Goal: Task Accomplishment & Management: Use online tool/utility

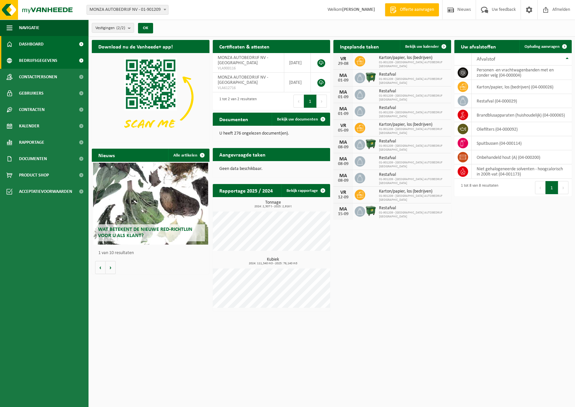
click at [37, 61] on span "Bedrijfsgegevens" at bounding box center [38, 60] width 38 height 16
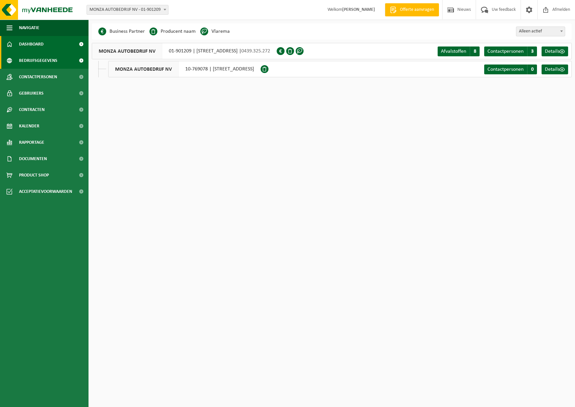
click at [39, 44] on span "Dashboard" at bounding box center [31, 44] width 25 height 16
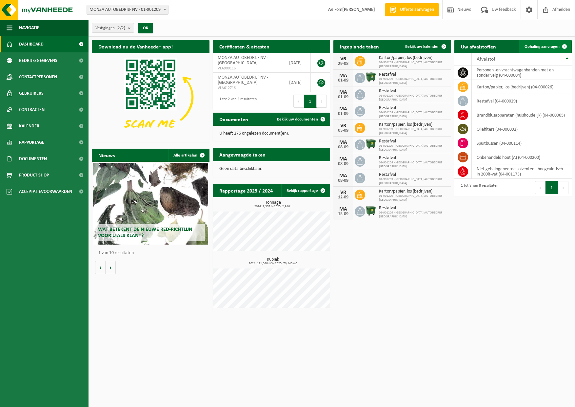
click at [532, 47] on span "Ophaling aanvragen" at bounding box center [541, 47] width 35 height 4
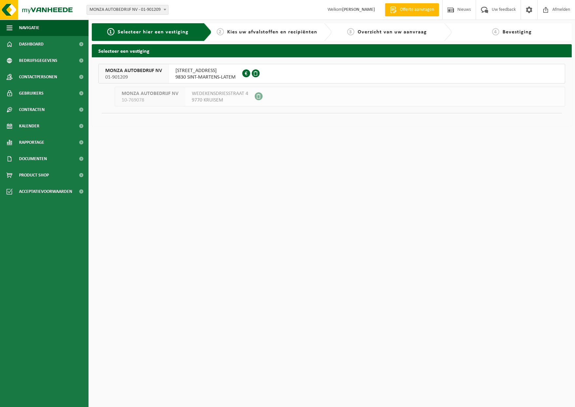
click at [204, 71] on span "KORTRIJKSESTEENWEG 131" at bounding box center [205, 70] width 60 height 7
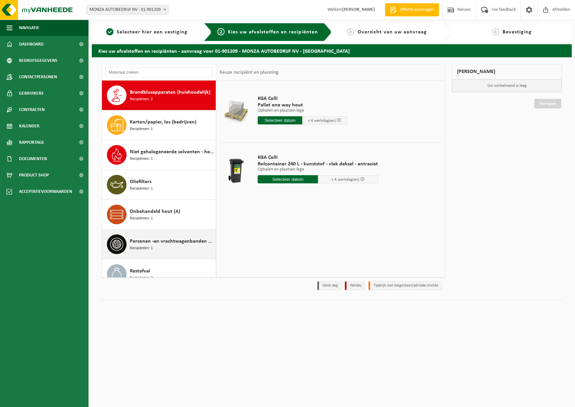
click at [156, 241] on span "Personen -en vrachtwagenbanden met en zonder velg" at bounding box center [172, 242] width 84 height 8
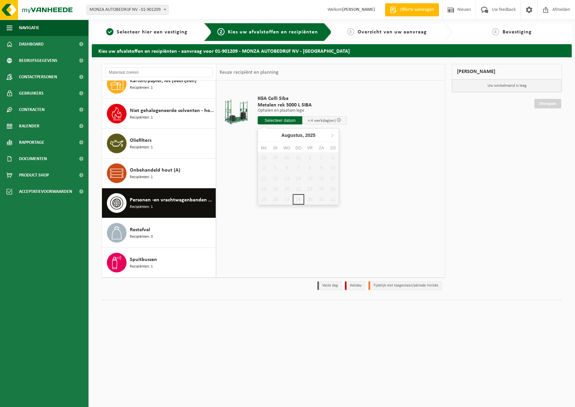
click at [275, 121] on input "text" at bounding box center [280, 120] width 45 height 8
click at [332, 133] on icon at bounding box center [332, 135] width 10 height 10
click at [264, 158] on div "1" at bounding box center [263, 157] width 11 height 10
type input "Van [DATE]"
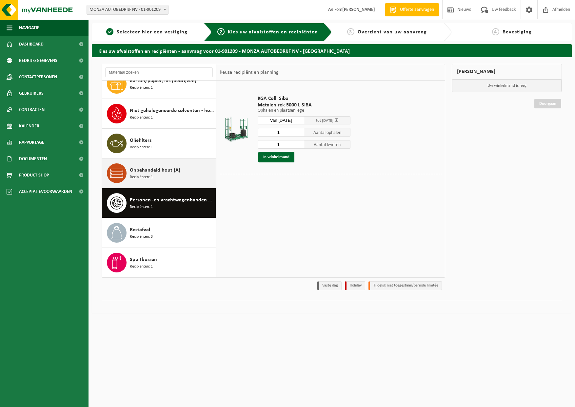
click at [142, 174] on span "Onbehandeld hout (A)" at bounding box center [155, 170] width 50 height 8
